Goal: Find specific page/section: Find specific page/section

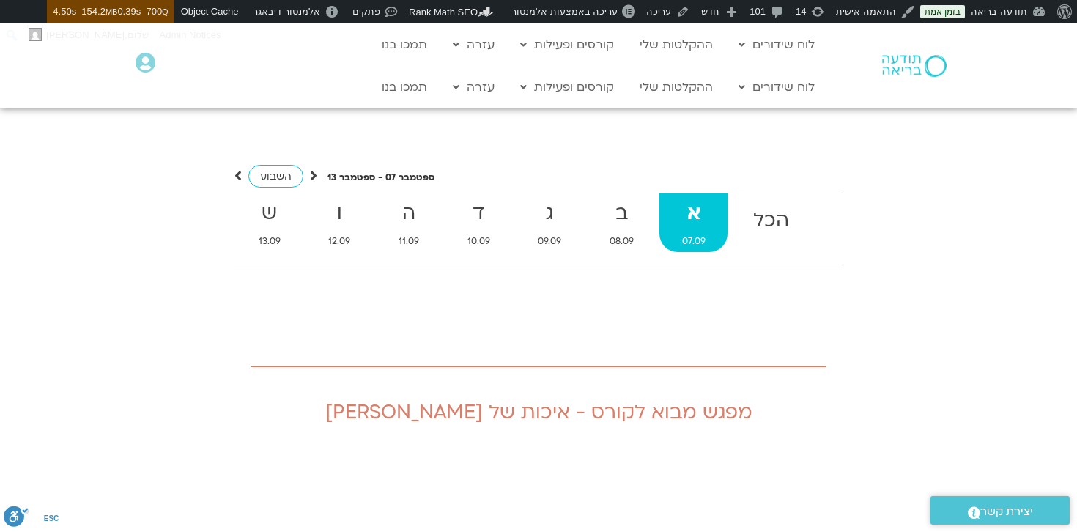
scroll to position [1604, 0]
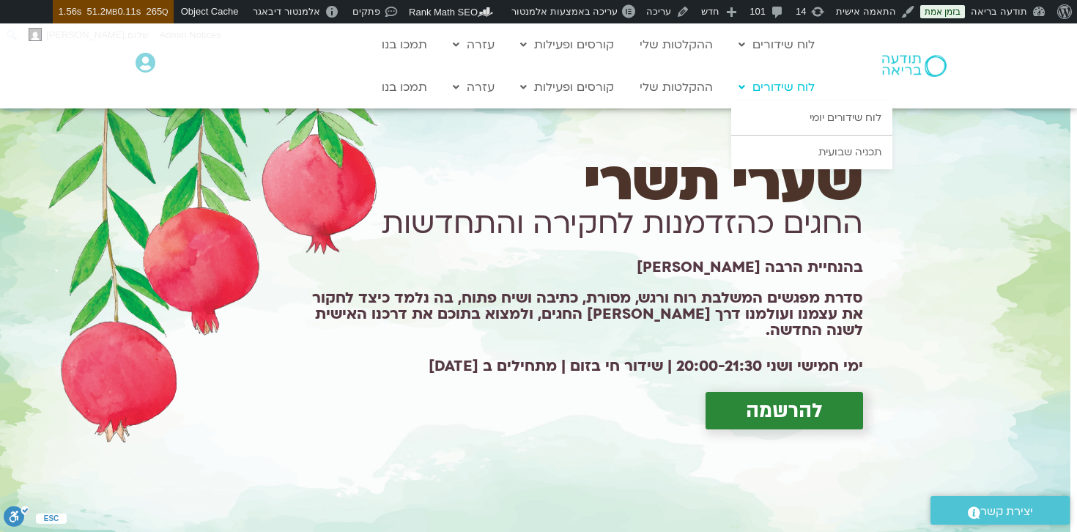
click at [780, 84] on link "לוח שידורים" at bounding box center [776, 87] width 91 height 28
click at [770, 87] on link "לוח שידורים" at bounding box center [776, 87] width 91 height 28
click at [821, 123] on link "לוח שידורים יומי" at bounding box center [811, 118] width 161 height 34
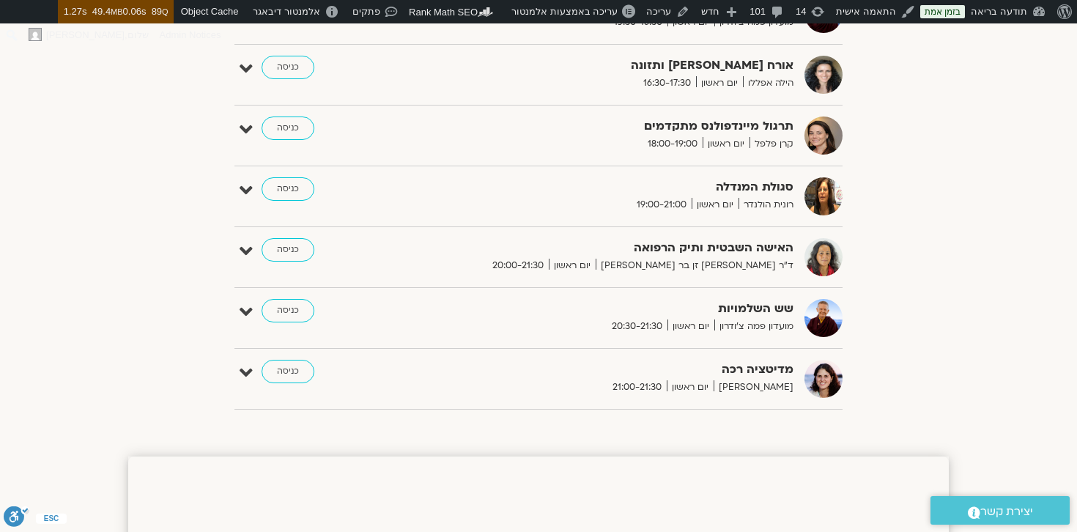
scroll to position [859, 0]
click at [274, 256] on link "כניסה" at bounding box center [288, 250] width 53 height 23
click at [284, 250] on link "כניסה" at bounding box center [288, 250] width 53 height 23
